Goal: Task Accomplishment & Management: Complete application form

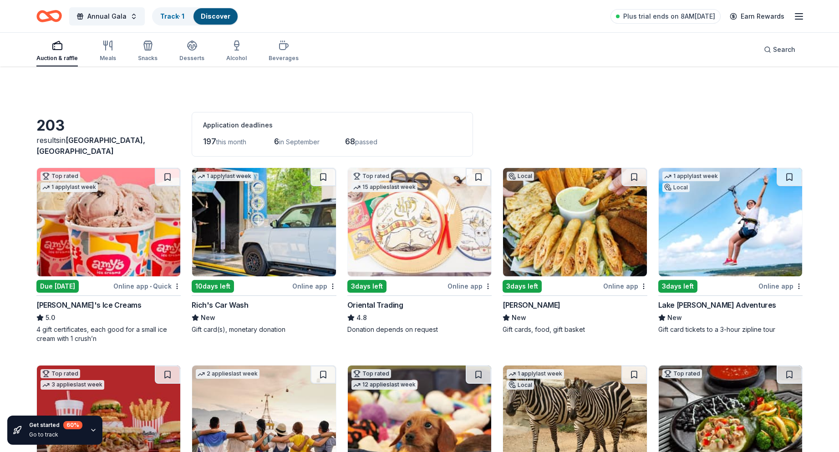
scroll to position [410, 0]
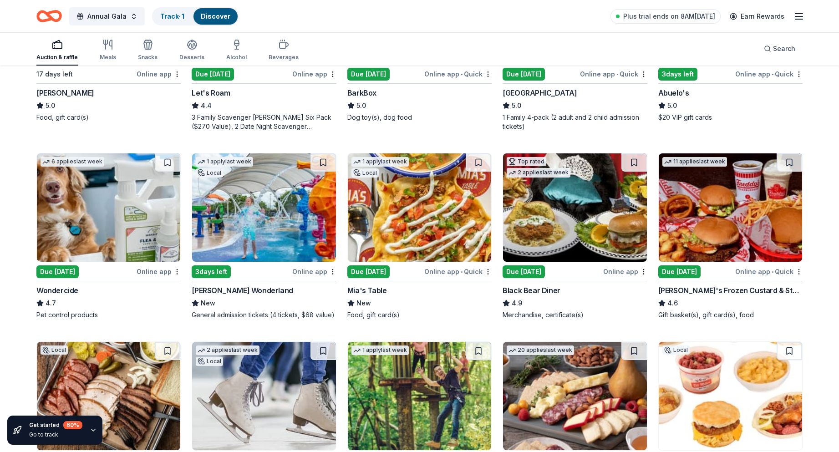
click at [262, 229] on img at bounding box center [263, 207] width 143 height 108
click at [246, 226] on img at bounding box center [263, 207] width 143 height 108
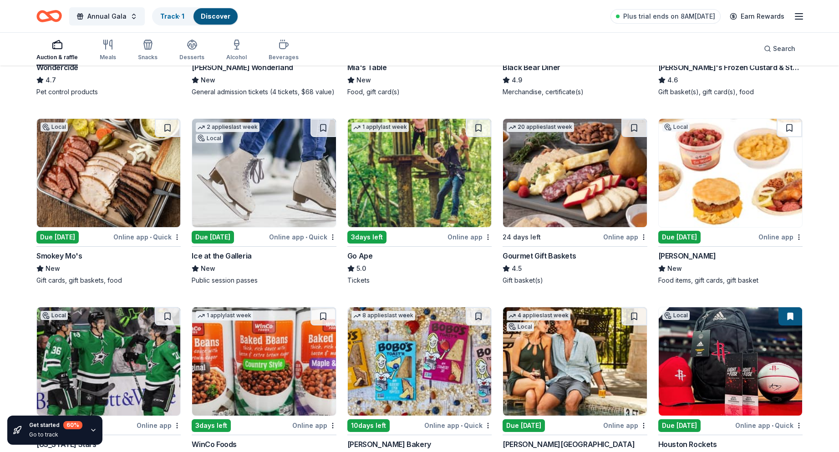
scroll to position [637, 0]
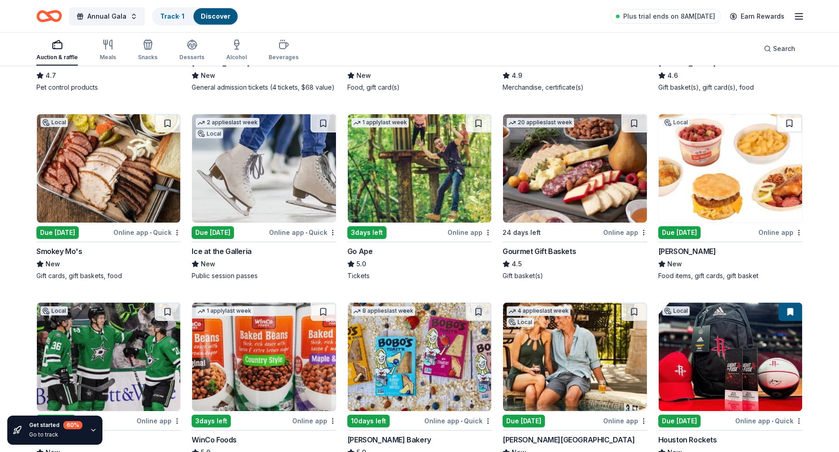
click at [253, 187] on img at bounding box center [263, 168] width 143 height 108
click at [235, 172] on img at bounding box center [263, 168] width 143 height 108
click at [250, 178] on img at bounding box center [263, 168] width 143 height 108
click at [424, 182] on img at bounding box center [419, 168] width 143 height 108
click at [556, 186] on img at bounding box center [574, 168] width 143 height 108
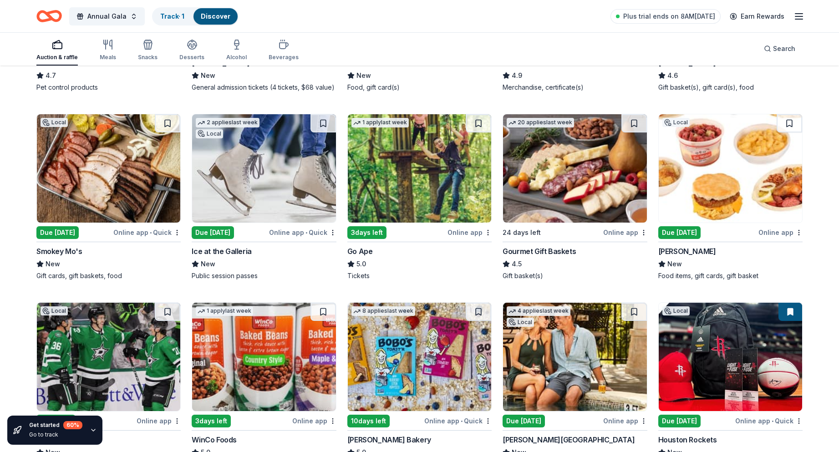
click at [696, 183] on img at bounding box center [730, 168] width 143 height 108
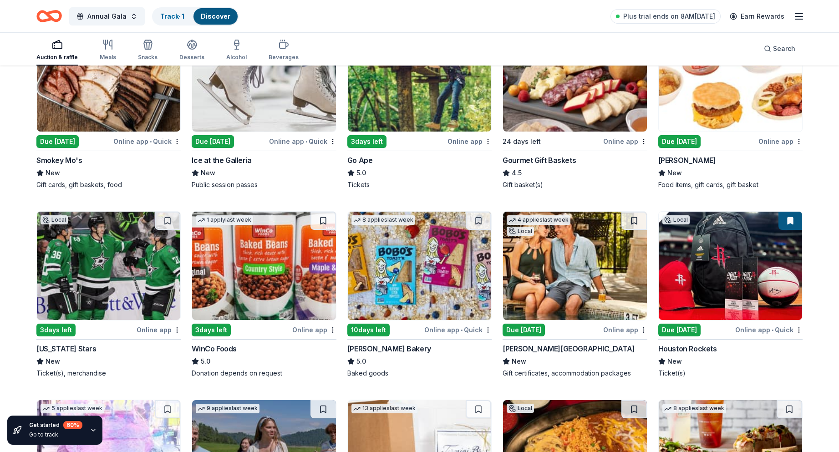
scroll to position [774, 0]
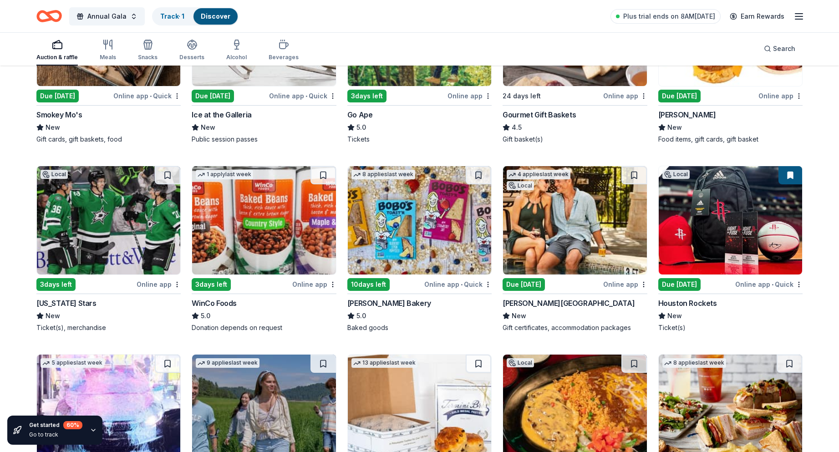
click at [78, 226] on img at bounding box center [108, 220] width 143 height 108
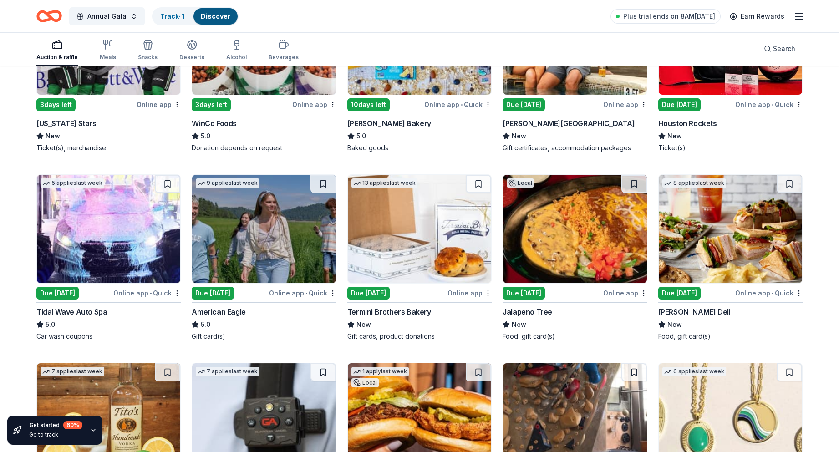
scroll to position [956, 0]
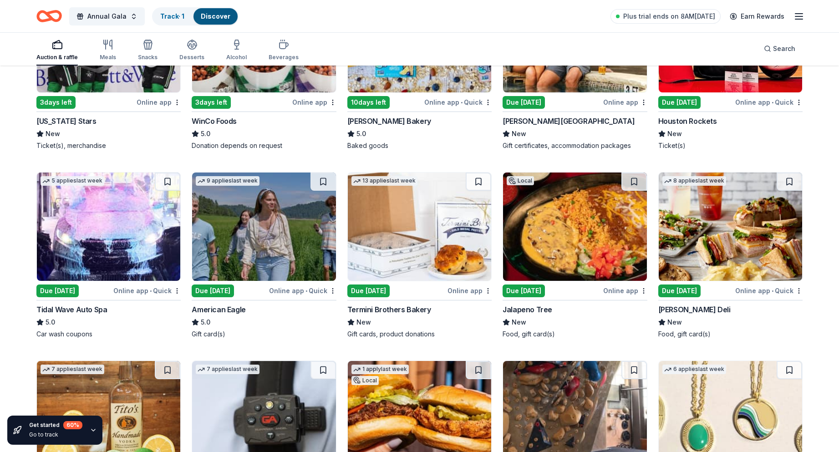
click at [242, 247] on img at bounding box center [263, 227] width 143 height 108
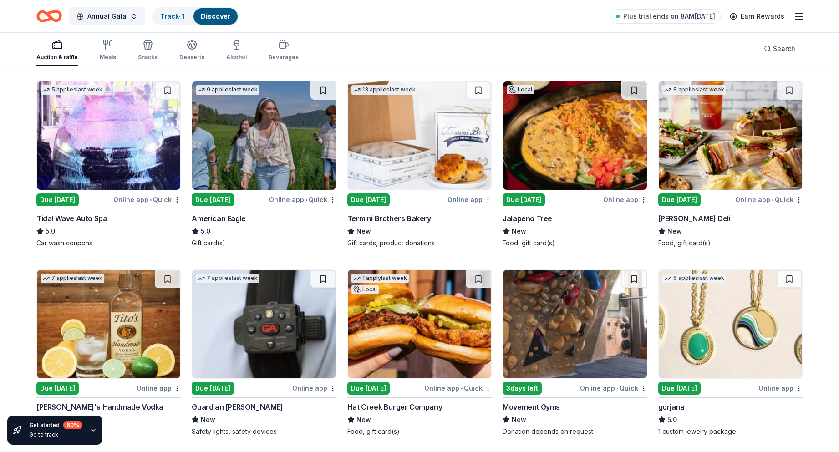
scroll to position [1138, 0]
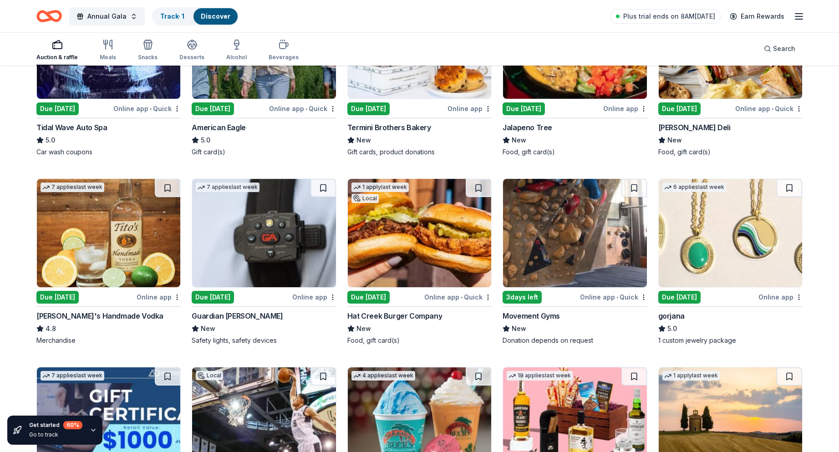
click at [89, 233] on img at bounding box center [108, 233] width 143 height 108
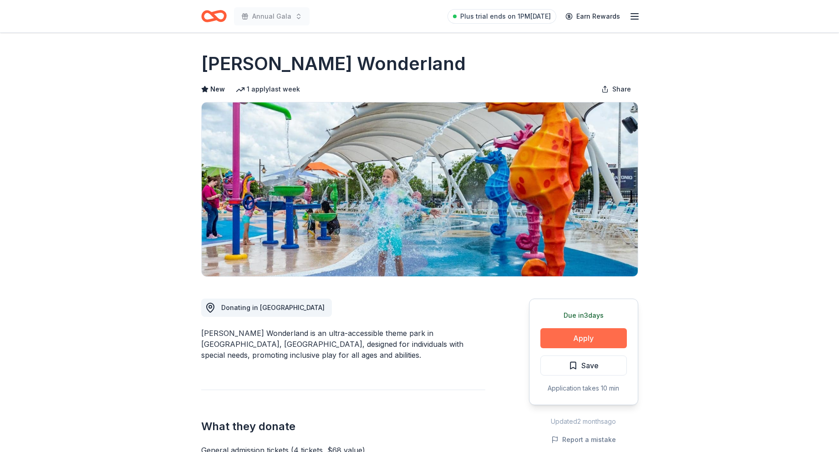
click at [574, 337] on button "Apply" at bounding box center [583, 338] width 87 height 20
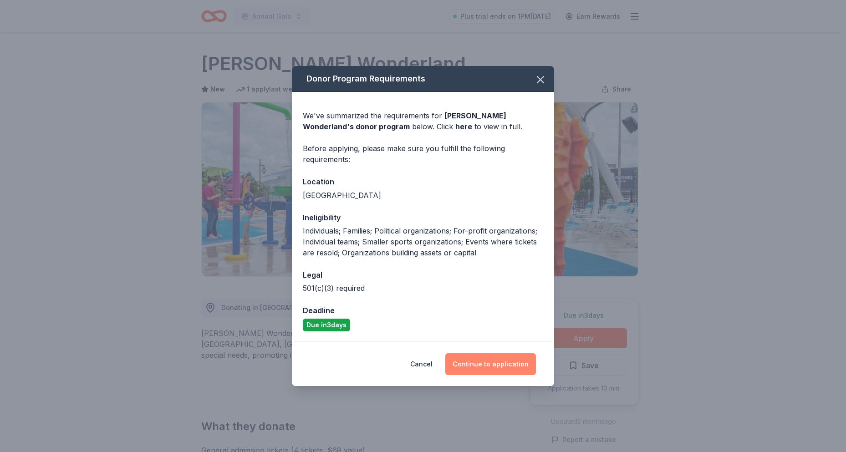
click at [478, 365] on button "Continue to application" at bounding box center [490, 364] width 91 height 22
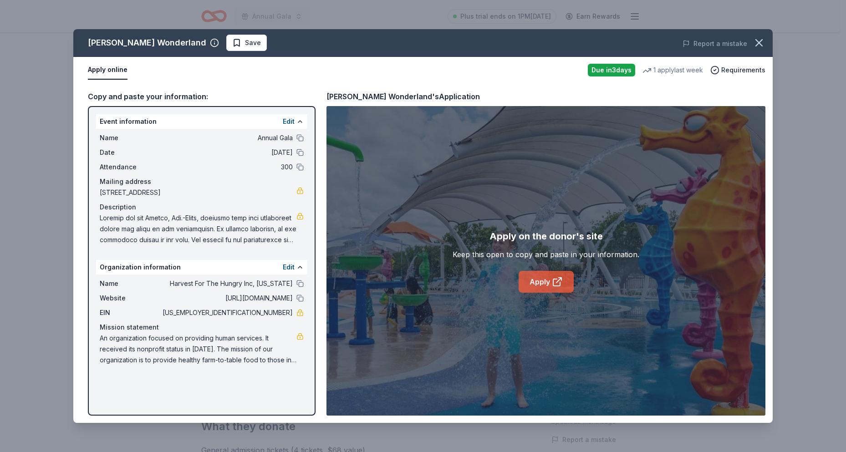
click at [532, 283] on link "Apply" at bounding box center [546, 282] width 55 height 22
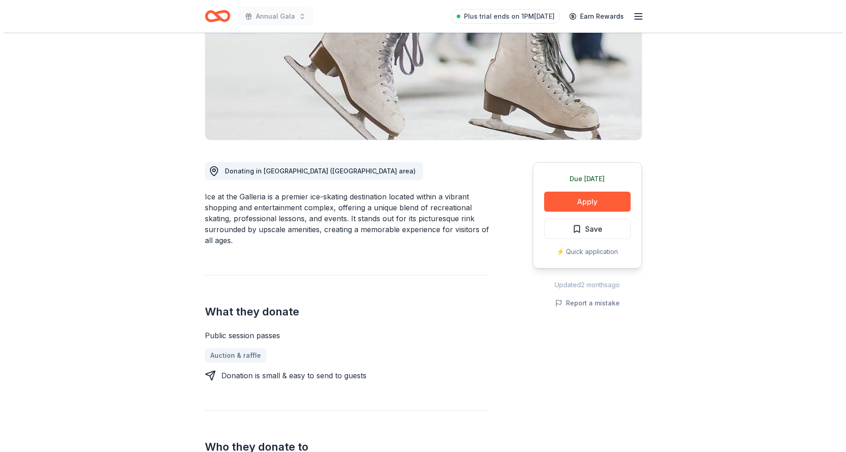
scroll to position [228, 0]
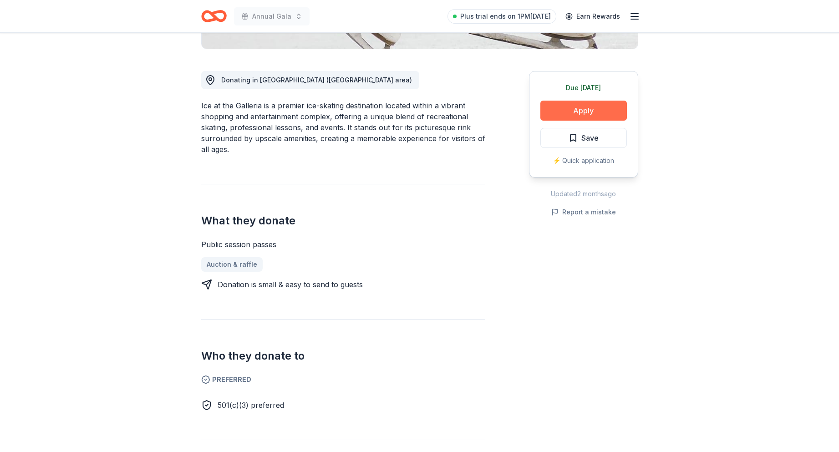
click at [588, 109] on button "Apply" at bounding box center [583, 111] width 87 height 20
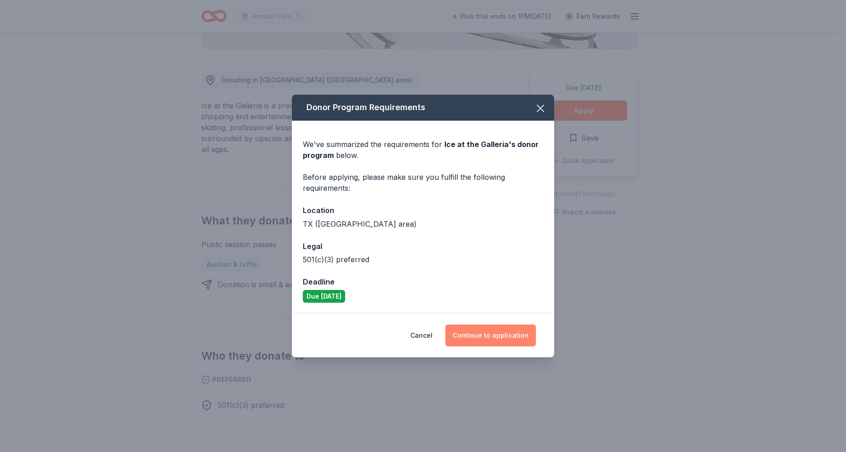
click at [484, 339] on button "Continue to application" at bounding box center [490, 336] width 91 height 22
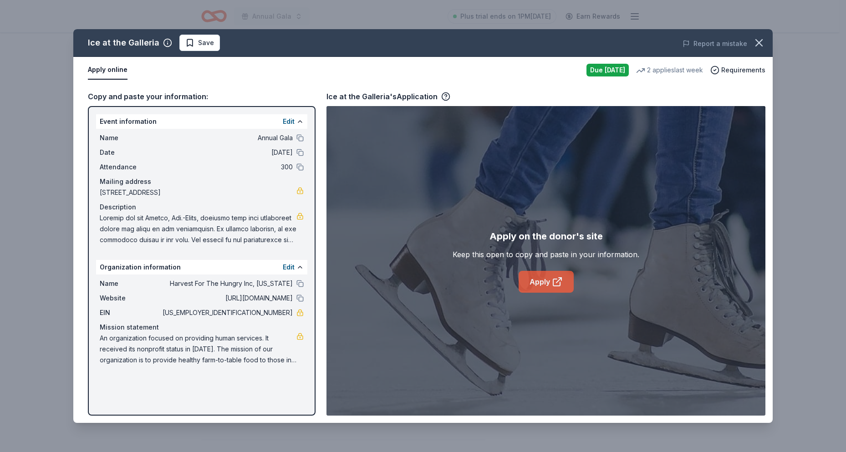
click at [533, 285] on link "Apply" at bounding box center [546, 282] width 55 height 22
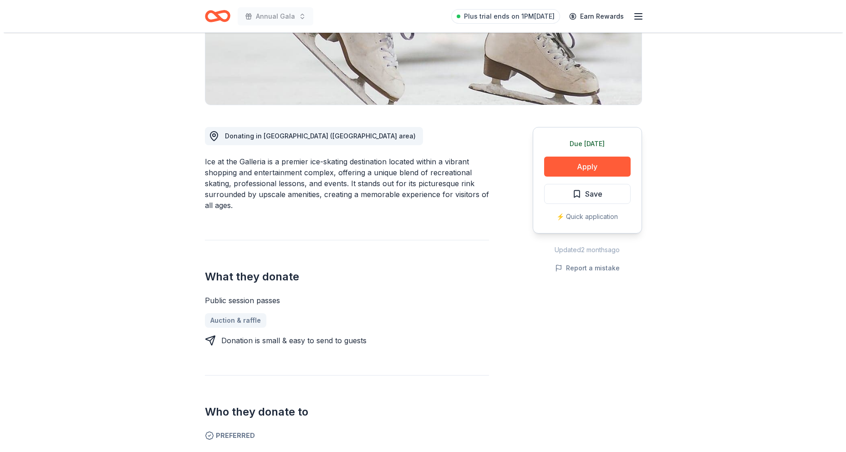
scroll to position [228, 0]
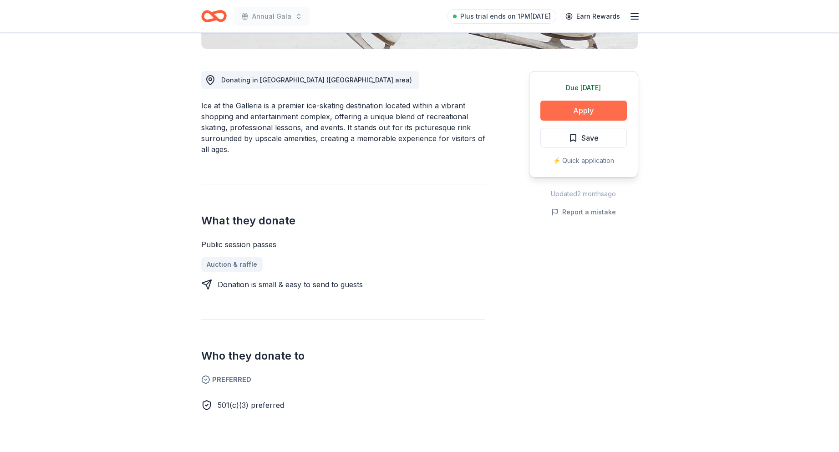
click at [576, 115] on button "Apply" at bounding box center [583, 111] width 87 height 20
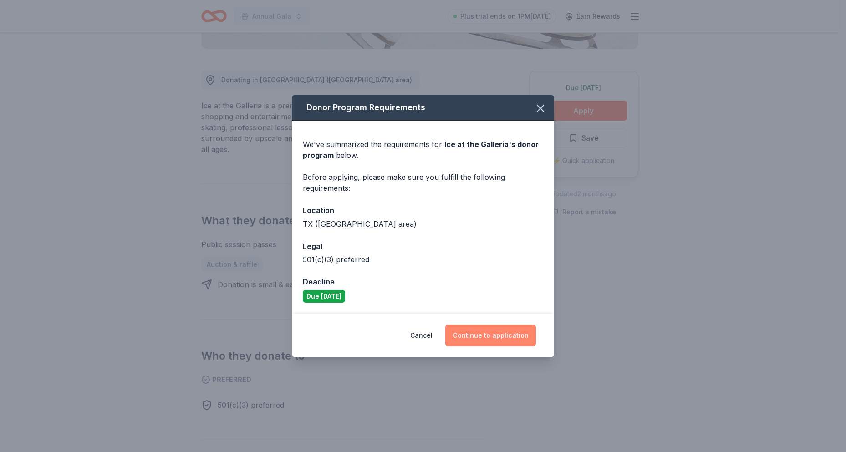
click at [480, 335] on button "Continue to application" at bounding box center [490, 336] width 91 height 22
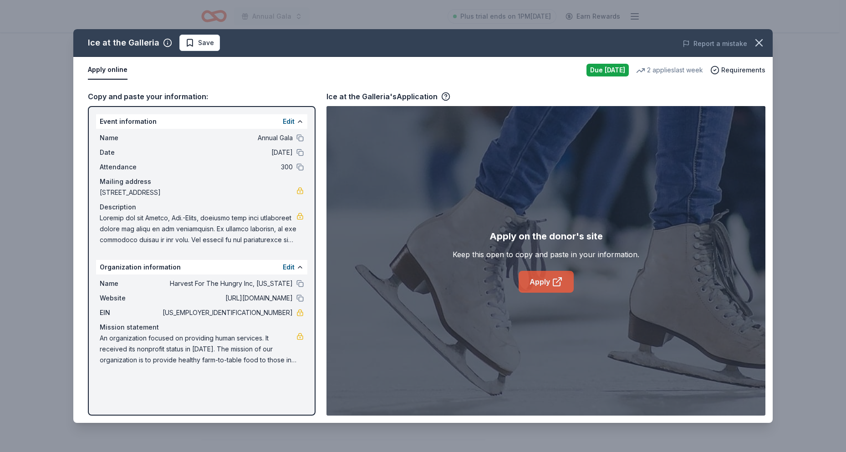
click at [549, 285] on link "Apply" at bounding box center [546, 282] width 55 height 22
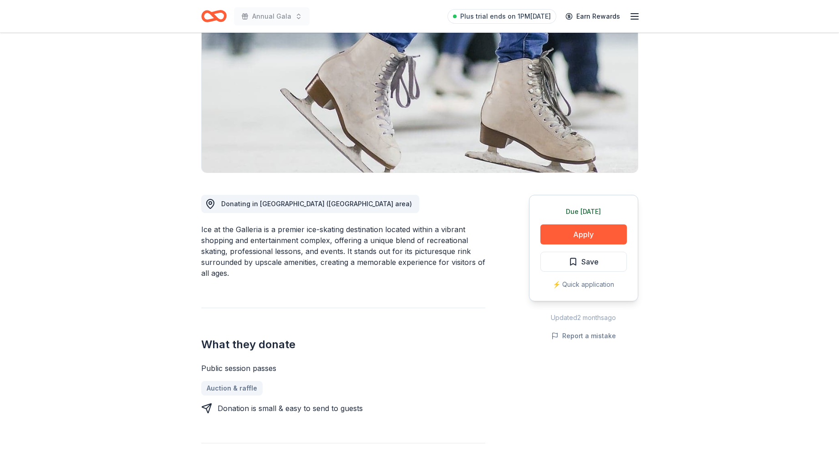
scroll to position [91, 0]
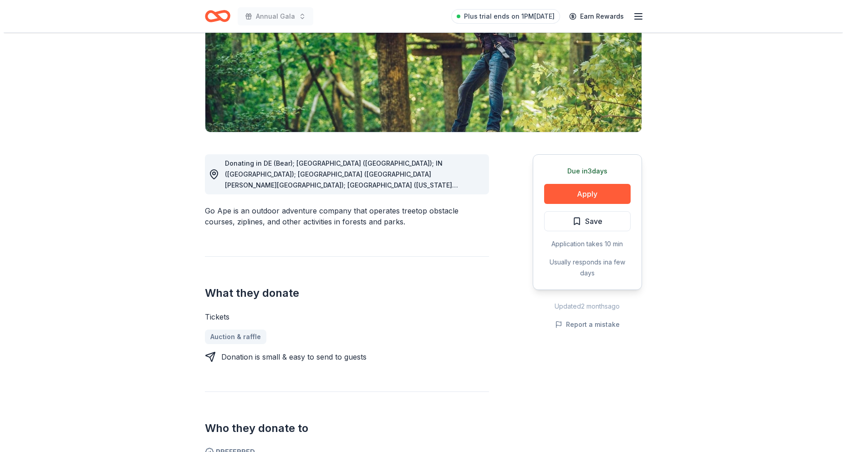
scroll to position [137, 0]
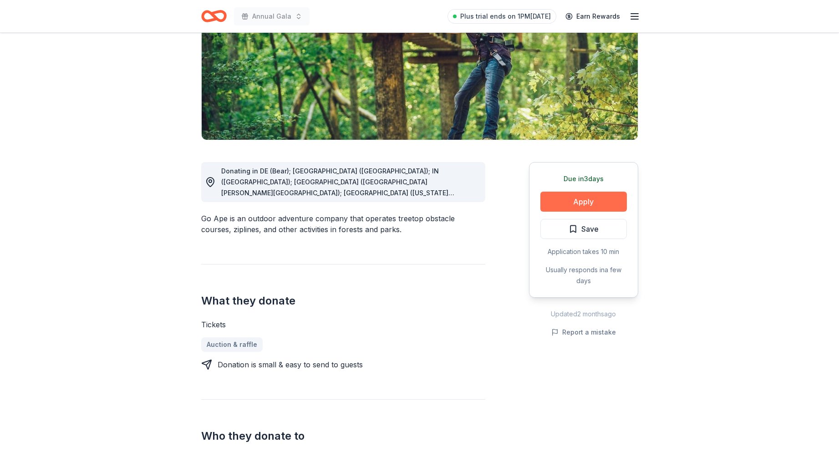
click at [568, 201] on button "Apply" at bounding box center [583, 202] width 87 height 20
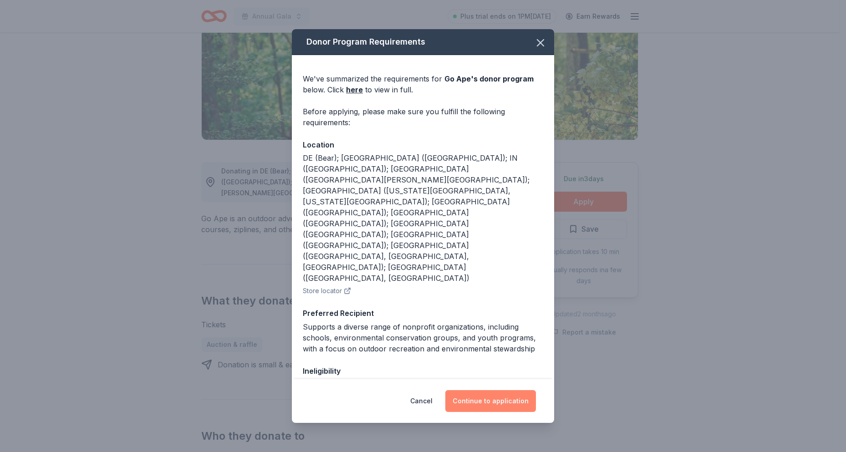
click at [495, 401] on button "Continue to application" at bounding box center [490, 401] width 91 height 22
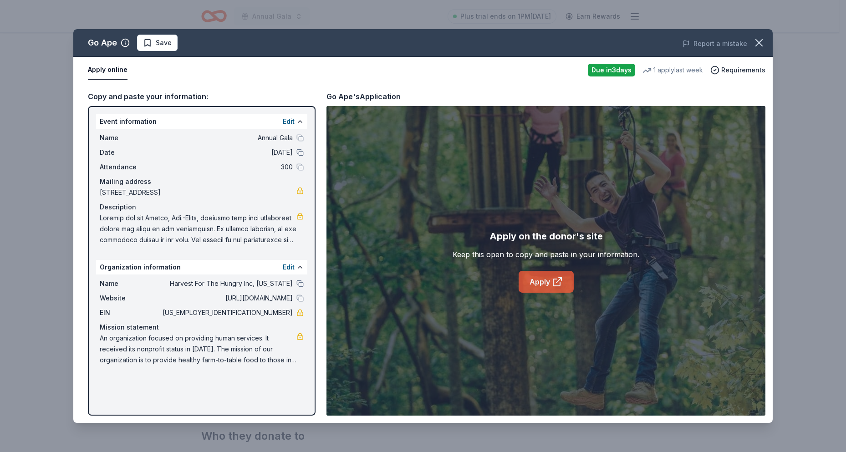
click at [532, 281] on link "Apply" at bounding box center [546, 282] width 55 height 22
click at [545, 286] on link "Apply" at bounding box center [546, 282] width 55 height 22
click at [545, 285] on link "Apply" at bounding box center [546, 282] width 55 height 22
click at [534, 284] on link "Apply" at bounding box center [546, 282] width 55 height 22
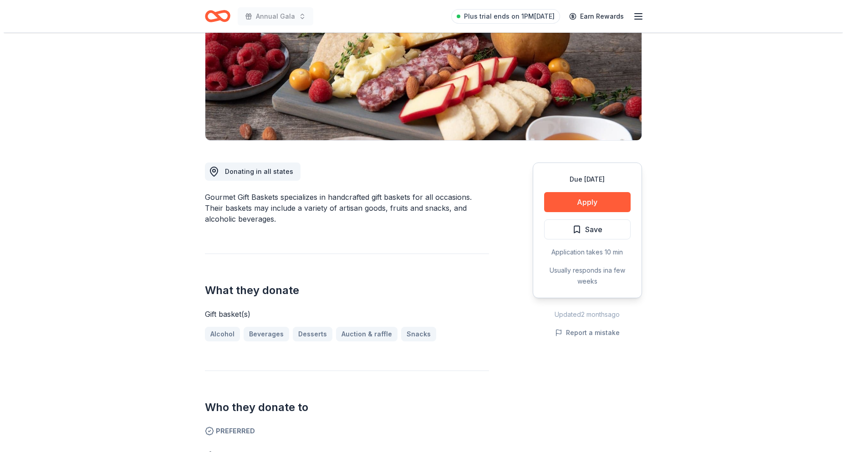
scroll to position [137, 0]
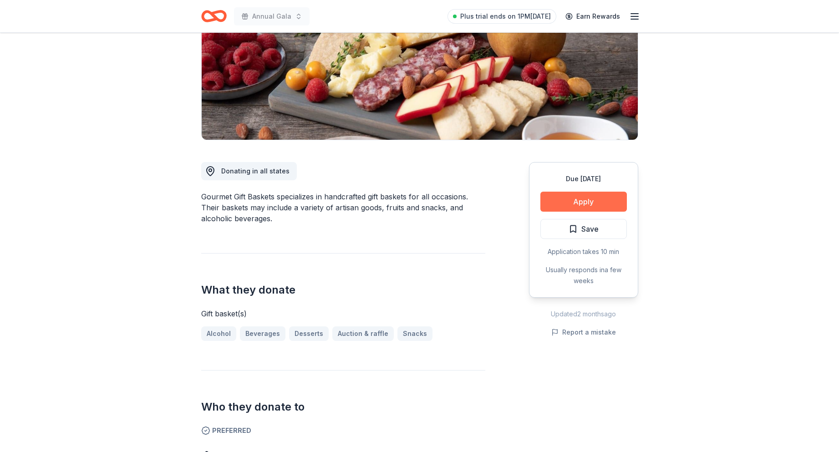
click at [600, 202] on button "Apply" at bounding box center [583, 202] width 87 height 20
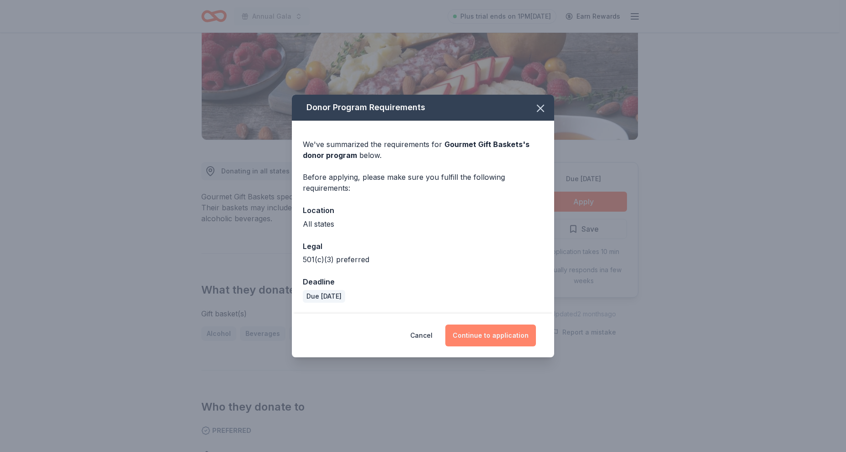
click at [472, 335] on button "Continue to application" at bounding box center [490, 336] width 91 height 22
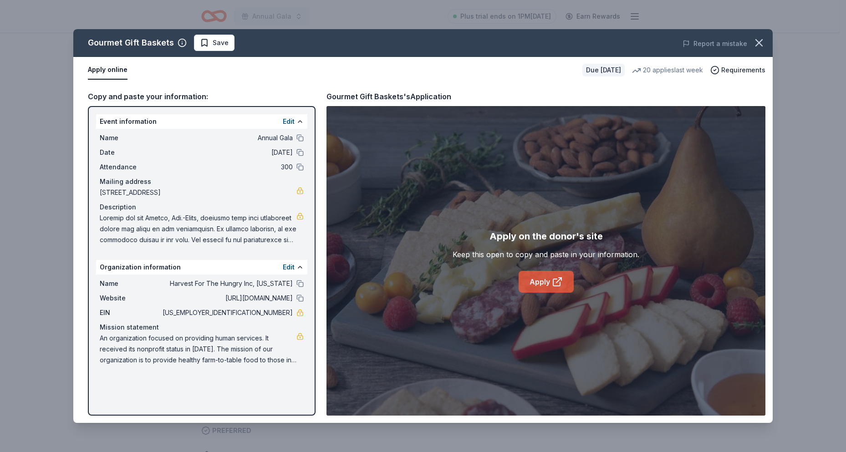
click at [531, 281] on link "Apply" at bounding box center [546, 282] width 55 height 22
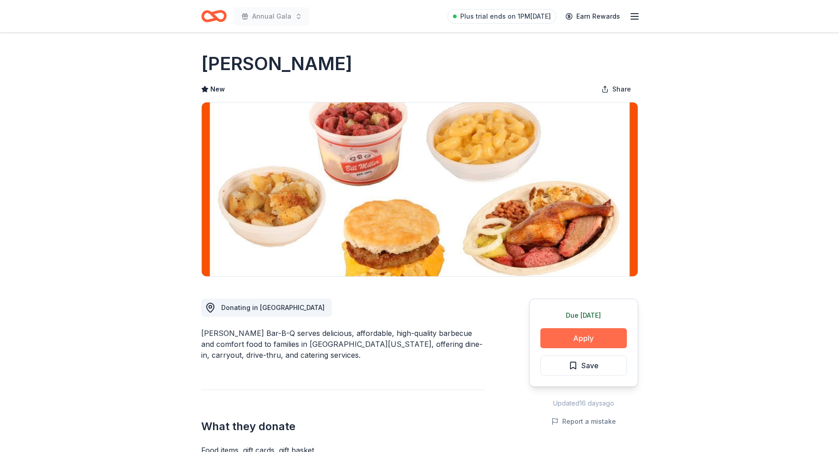
click at [575, 337] on button "Apply" at bounding box center [583, 338] width 87 height 20
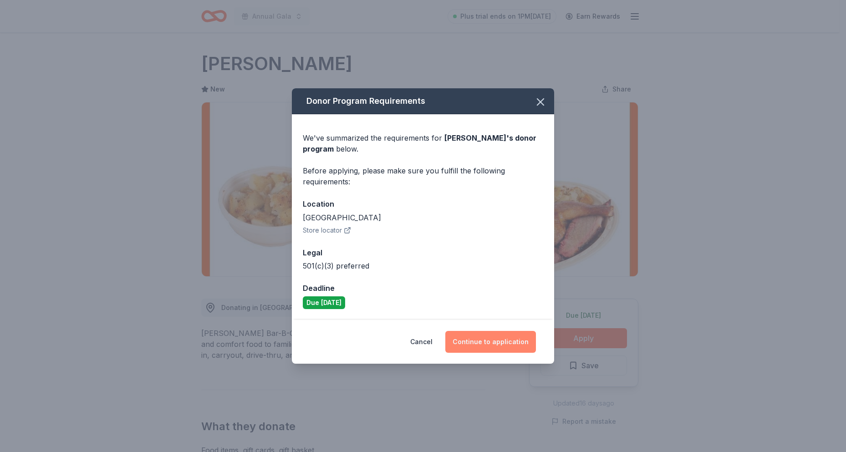
click at [476, 342] on button "Continue to application" at bounding box center [490, 342] width 91 height 22
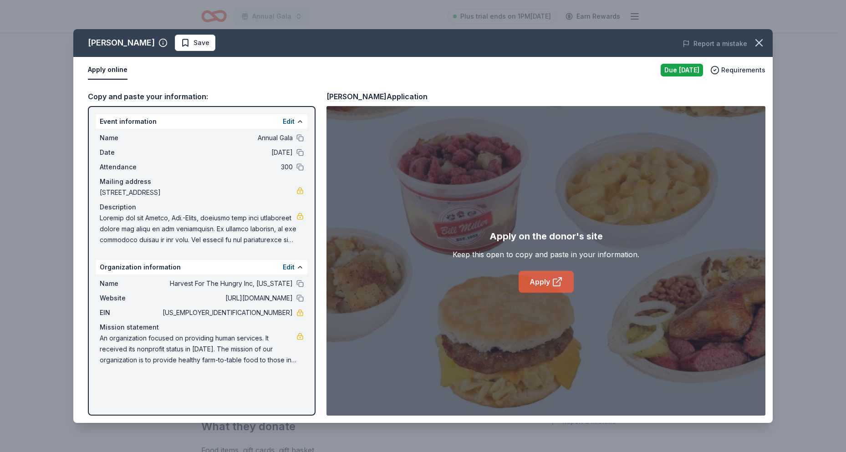
click at [530, 277] on link "Apply" at bounding box center [546, 282] width 55 height 22
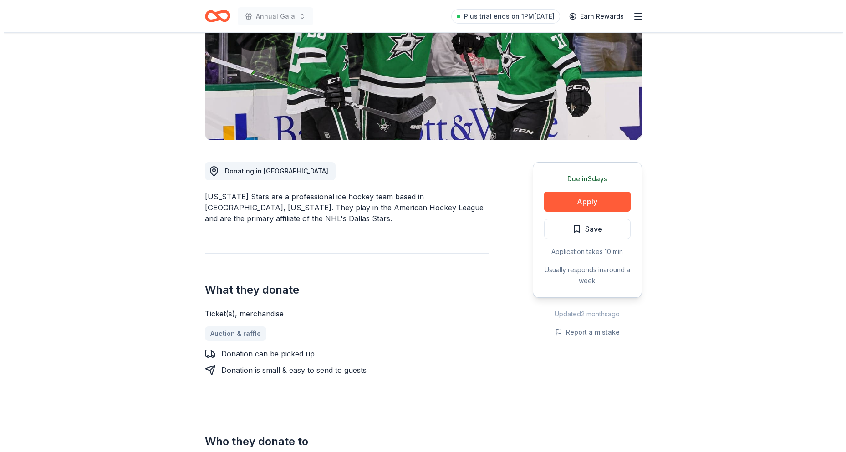
scroll to position [182, 0]
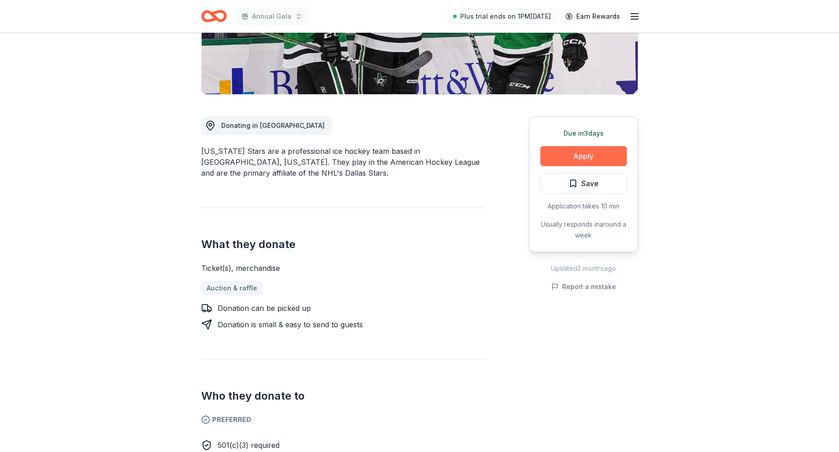
click at [577, 156] on button "Apply" at bounding box center [583, 156] width 87 height 20
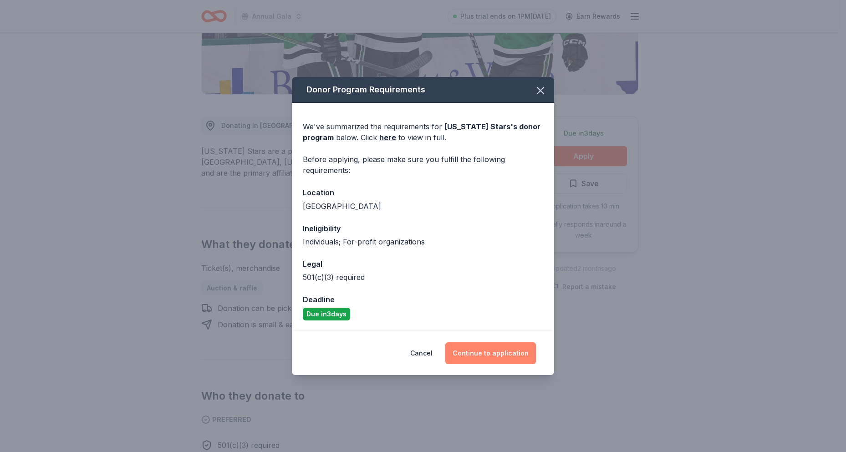
click at [491, 355] on button "Continue to application" at bounding box center [490, 353] width 91 height 22
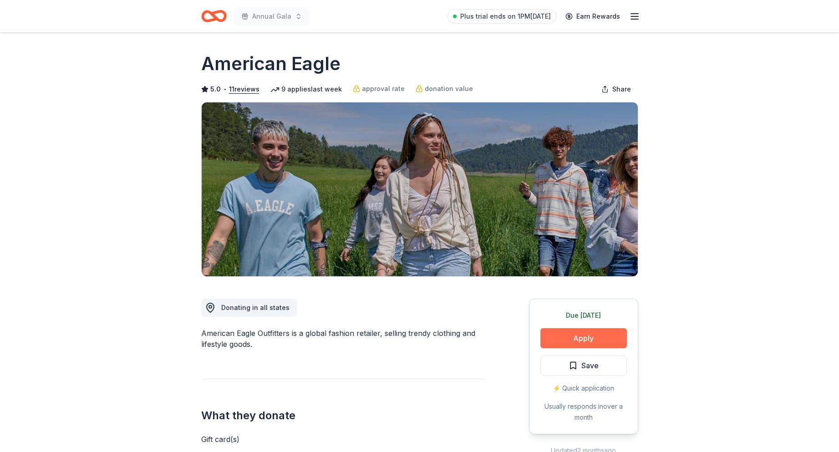
click at [581, 336] on button "Apply" at bounding box center [583, 338] width 87 height 20
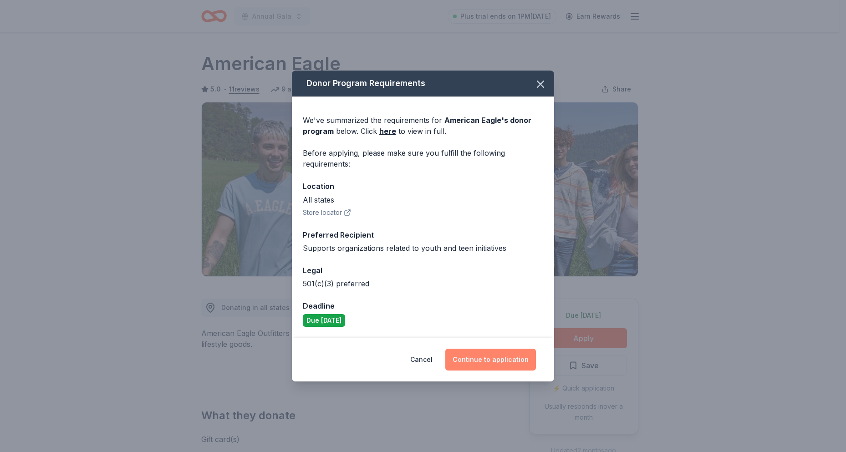
click at [480, 358] on button "Continue to application" at bounding box center [490, 360] width 91 height 22
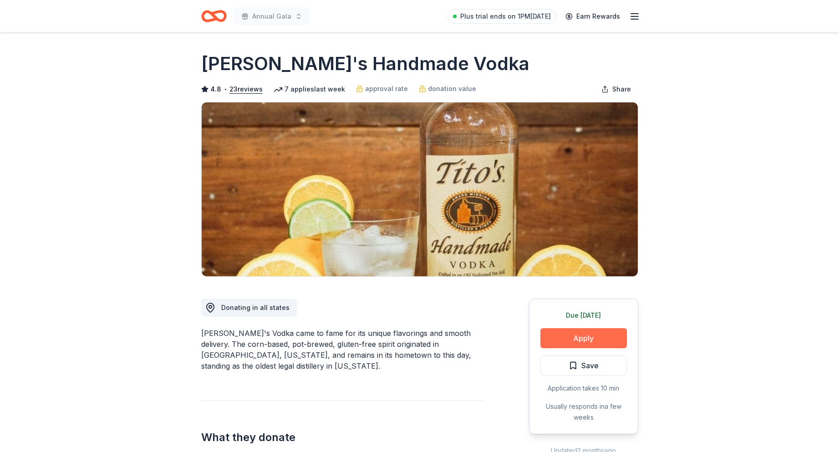
click at [557, 340] on button "Apply" at bounding box center [583, 338] width 87 height 20
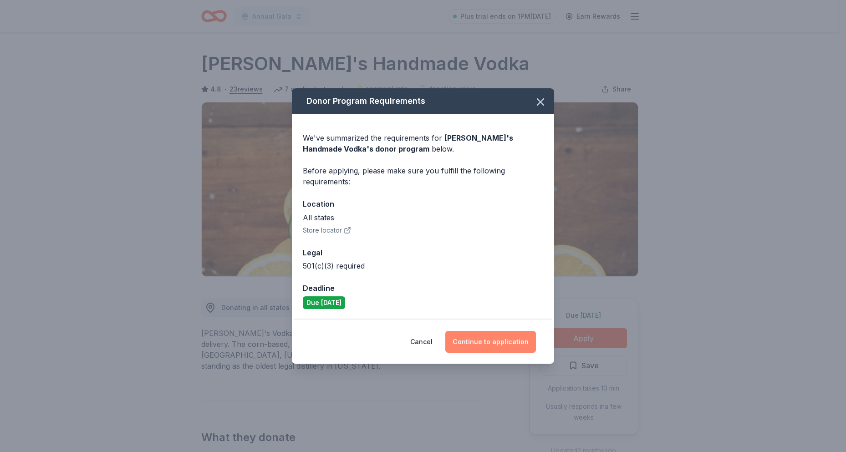
click at [476, 337] on button "Continue to application" at bounding box center [490, 342] width 91 height 22
